Goal: Task Accomplishment & Management: Use online tool/utility

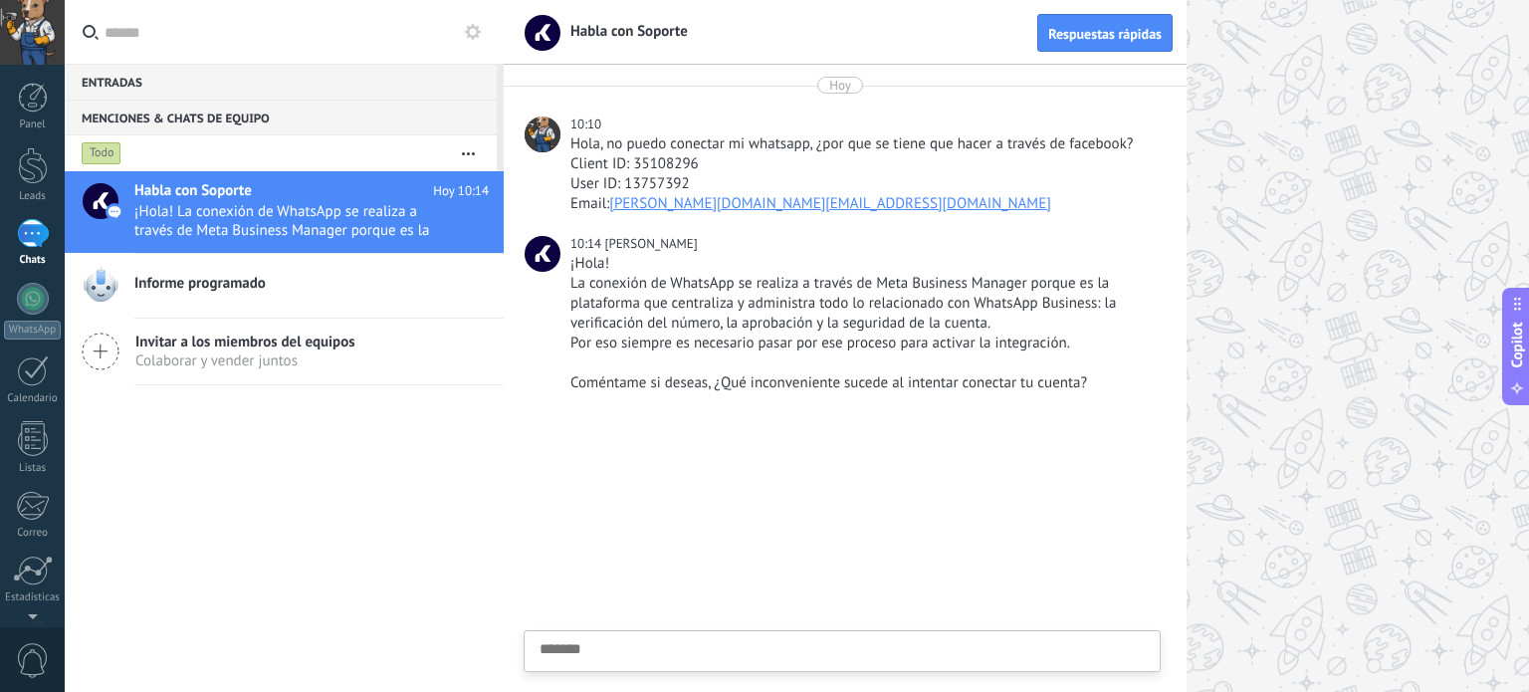
scroll to position [19, 0]
click at [24, 288] on div at bounding box center [33, 299] width 32 height 32
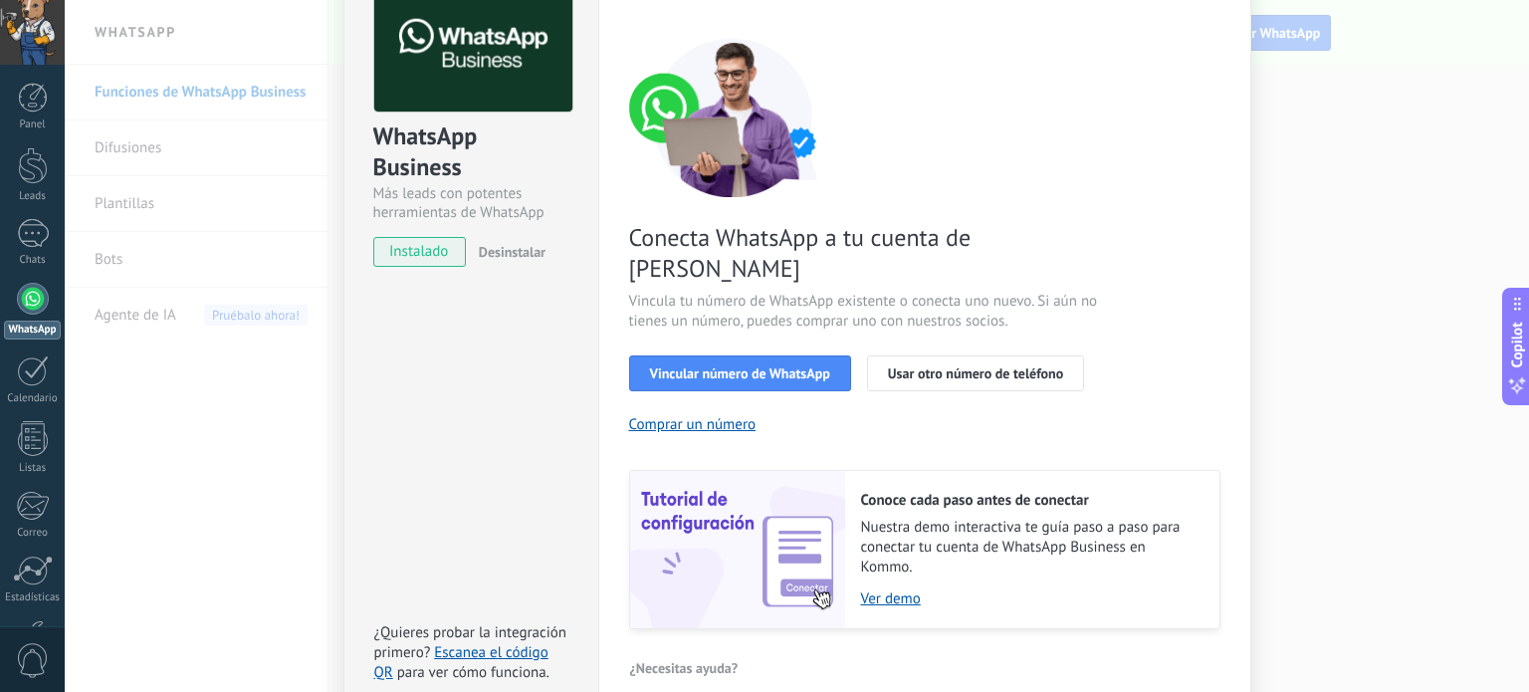
scroll to position [191, 0]
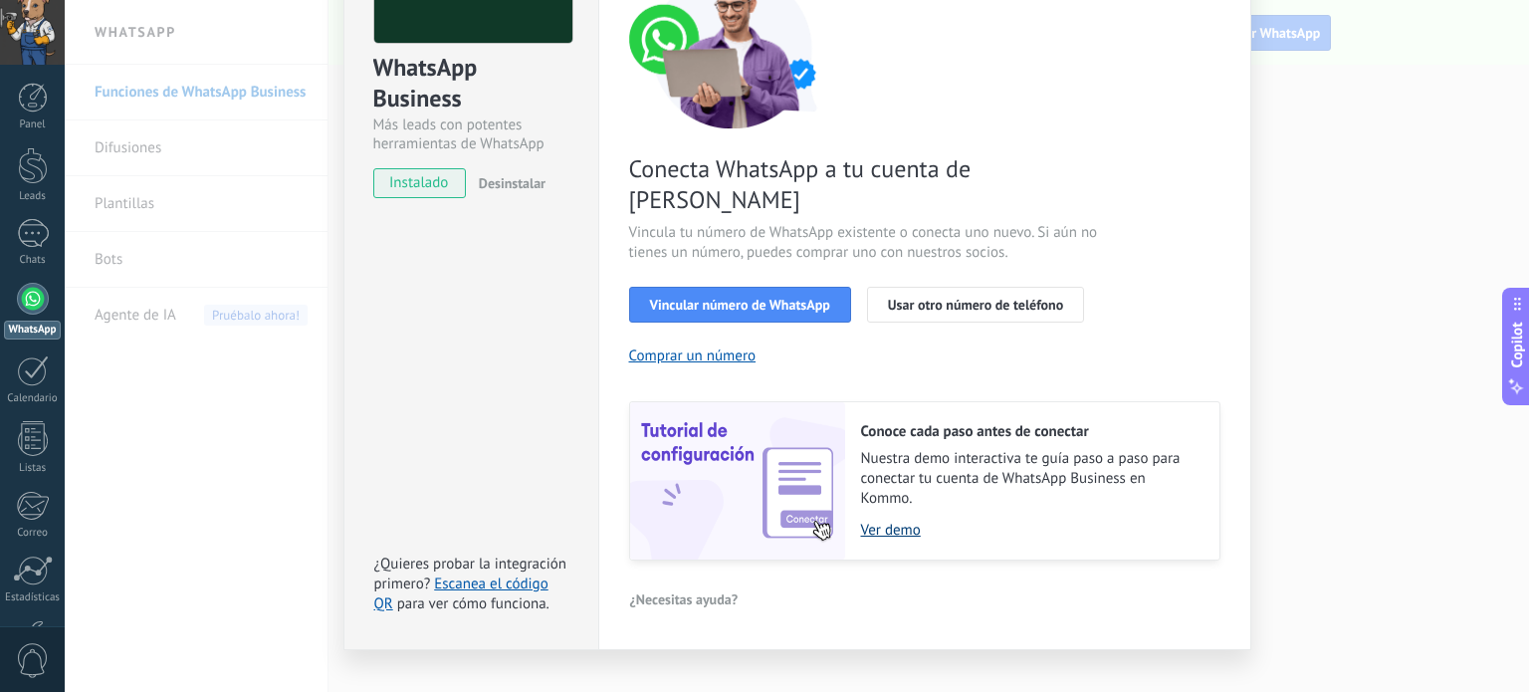
click at [868, 521] on link "Ver demo" at bounding box center [1030, 530] width 338 height 19
click at [737, 298] on span "Vincular número de WhatsApp" at bounding box center [740, 305] width 180 height 14
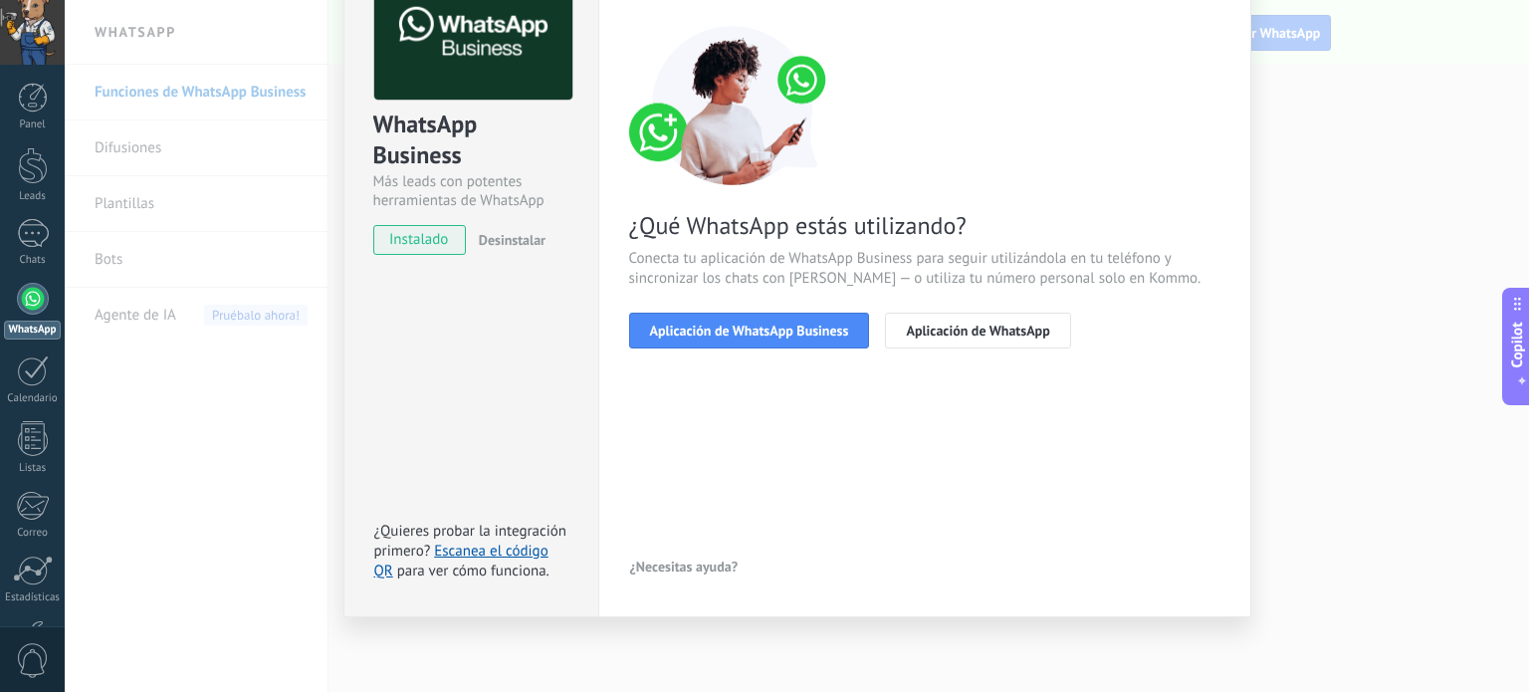
scroll to position [133, 0]
click at [745, 336] on span "Aplicación de WhatsApp Business" at bounding box center [749, 331] width 199 height 14
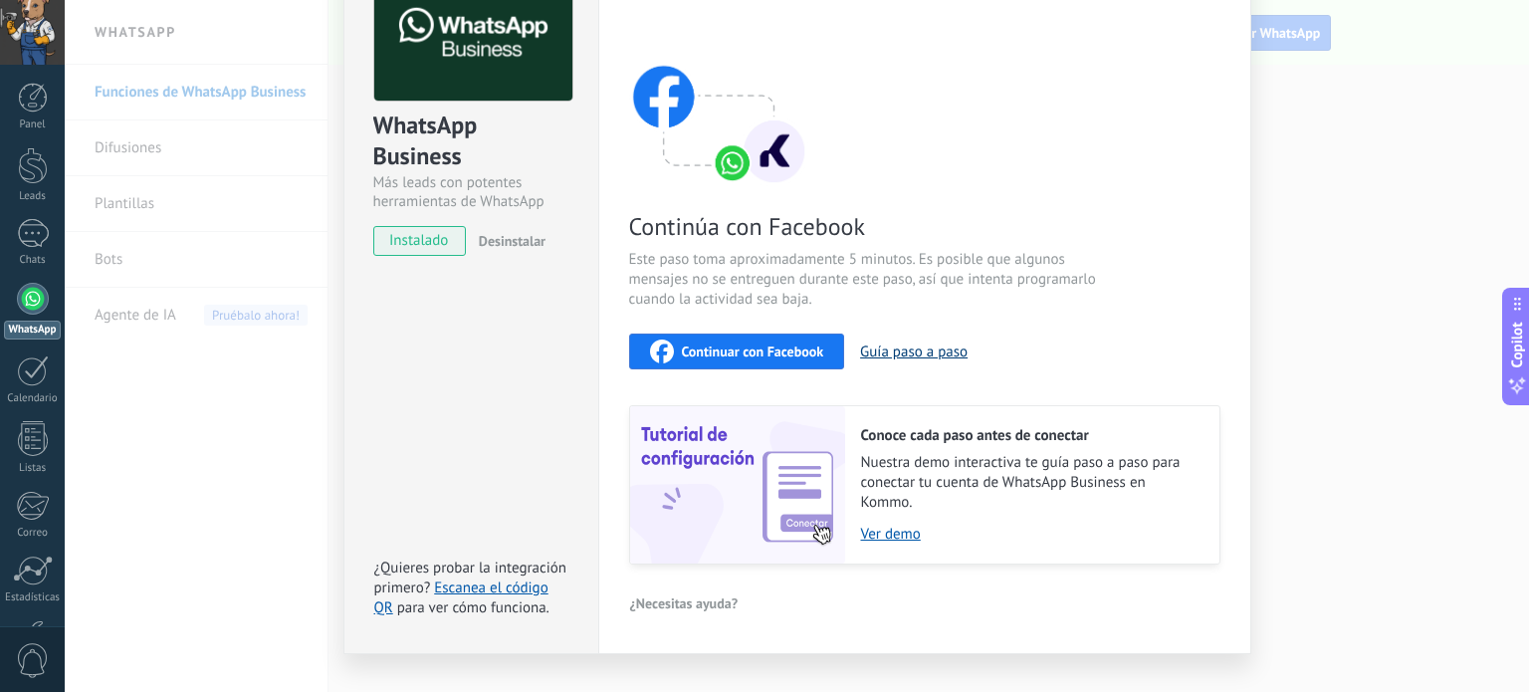
click at [907, 355] on button "Guía paso a paso" at bounding box center [913, 351] width 107 height 19
